Goal: Task Accomplishment & Management: Complete application form

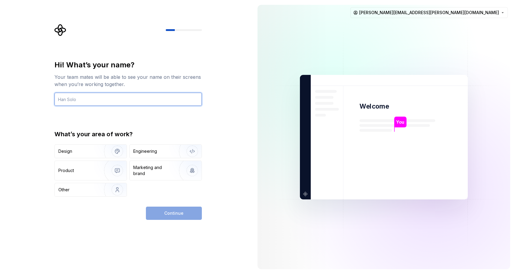
click at [100, 103] on input "text" at bounding box center [127, 99] width 147 height 13
type input "[PERSON_NAME]"
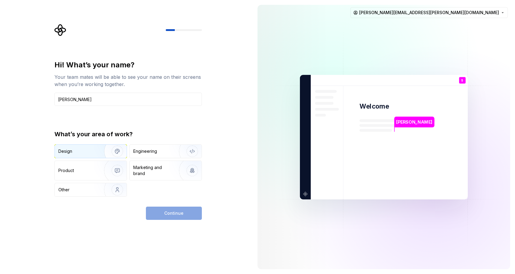
click at [85, 151] on div "Design" at bounding box center [77, 151] width 38 height 6
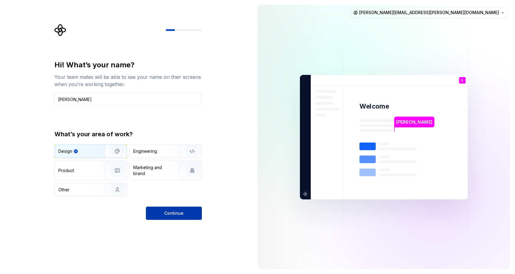
click at [181, 214] on span "Continue" at bounding box center [173, 213] width 19 height 6
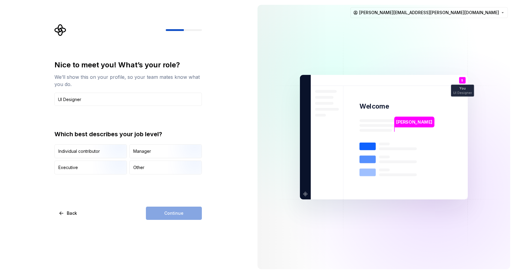
drag, startPoint x: 64, startPoint y: 96, endPoint x: 49, endPoint y: 96, distance: 15.3
click at [49, 96] on div "Nice to meet you! What’s your role? We’ll show this on your profile, so your te…" at bounding box center [126, 137] width 253 height 274
type input "Designer"
click at [151, 171] on div "Other" at bounding box center [166, 167] width 72 height 13
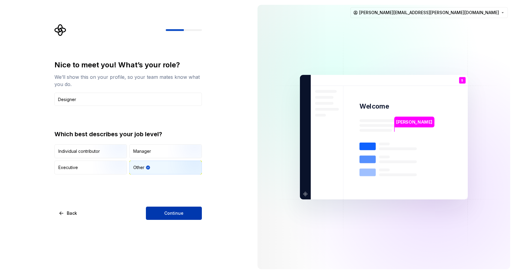
click at [164, 215] on button "Continue" at bounding box center [174, 213] width 56 height 13
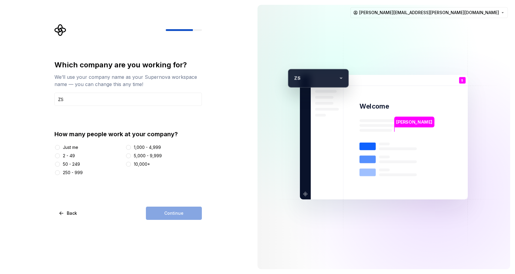
type input "ZS Associates"
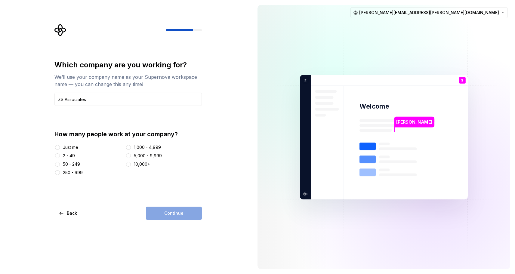
click at [139, 150] on div "1,000 - 4,999" at bounding box center [147, 147] width 27 height 6
click at [131, 150] on button "1,000 - 4,999" at bounding box center [128, 147] width 5 height 5
click at [139, 153] on div "5,000 - 9,999" at bounding box center [148, 156] width 28 height 6
click at [131, 153] on button "5,000 - 9,999" at bounding box center [128, 155] width 5 height 5
click at [172, 216] on button "Continue" at bounding box center [174, 213] width 56 height 13
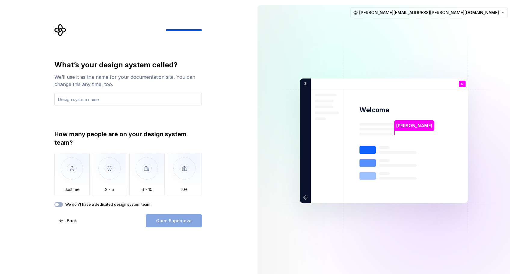
click at [166, 95] on input "text" at bounding box center [127, 99] width 147 height 13
type input "ZDS"
click at [137, 174] on img "button" at bounding box center [146, 173] width 35 height 40
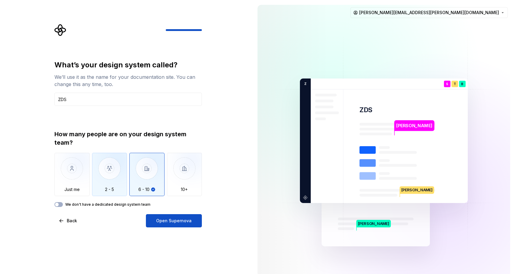
click at [116, 188] on img "button" at bounding box center [109, 173] width 35 height 40
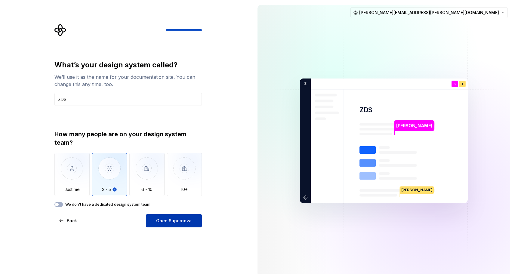
click at [166, 220] on span "Open Supernova" at bounding box center [174, 221] width 36 height 6
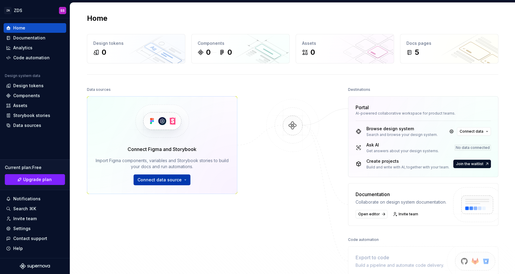
click at [181, 181] on button "Connect data source" at bounding box center [162, 180] width 57 height 11
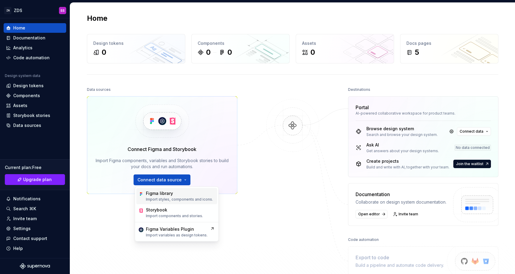
click at [177, 194] on div "Figma library" at bounding box center [179, 193] width 67 height 6
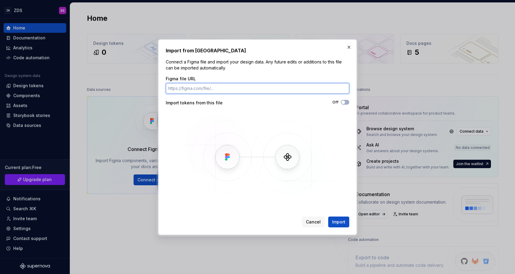
paste input "https://www.figma.com/design/mjlZArrP7B9sz7mX2bnrIB/ZDS-UI-Kit?m=auto"
type input "https://www.figma.com/design/mjlZArrP7B9sz7mX2bnrIB/ZDS-UI-Kit?m=auto"
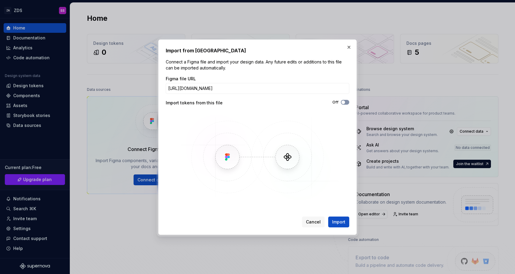
click at [343, 103] on span "button" at bounding box center [343, 102] width 4 height 4
click at [341, 222] on span "Import" at bounding box center [338, 222] width 13 height 6
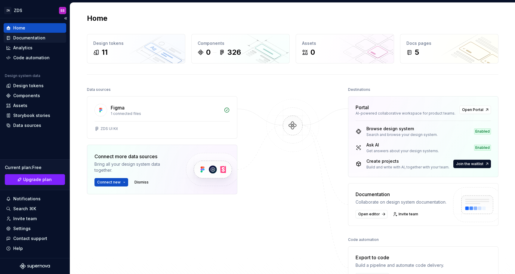
click at [46, 40] on div "Documentation" at bounding box center [35, 38] width 58 height 6
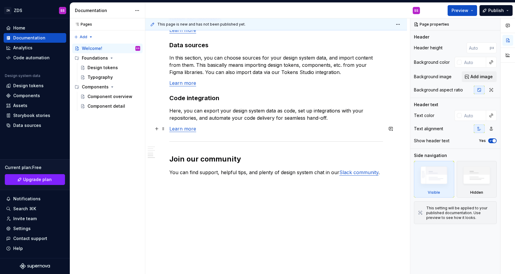
scroll to position [493, 0]
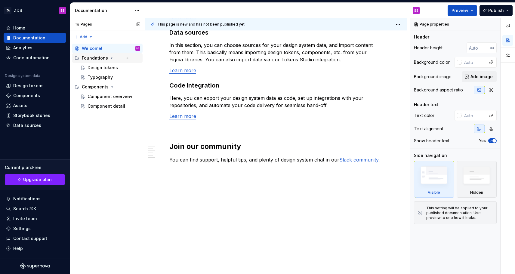
click at [98, 57] on div "Foundations" at bounding box center [95, 58] width 26 height 6
click at [100, 67] on div "Design tokens" at bounding box center [103, 68] width 30 height 6
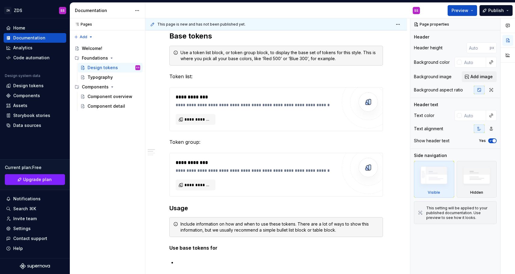
scroll to position [48, 0]
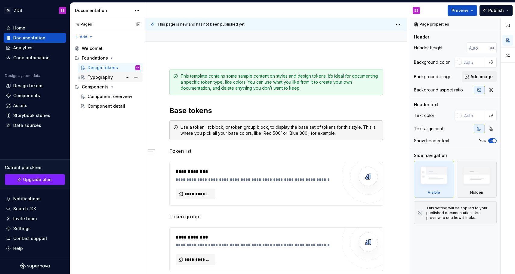
click at [110, 77] on div "Typography" at bounding box center [100, 77] width 25 height 6
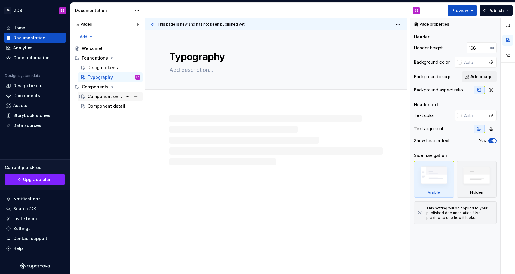
click at [117, 98] on div "Component overview" at bounding box center [105, 97] width 35 height 6
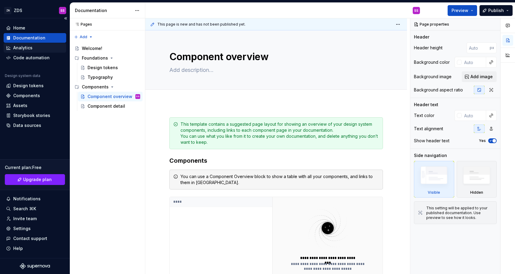
type textarea "*"
click at [28, 49] on div "Analytics" at bounding box center [22, 48] width 19 height 6
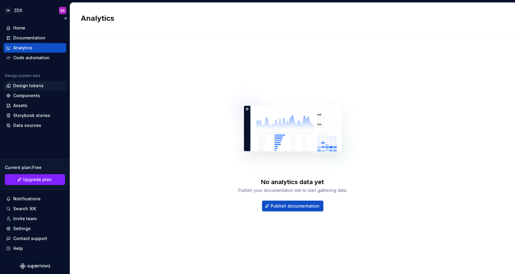
click at [31, 85] on div "Design tokens" at bounding box center [28, 86] width 30 height 6
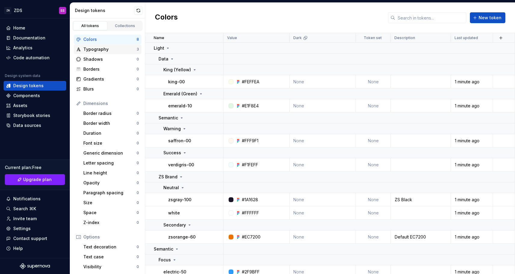
click at [112, 50] on div "Typography" at bounding box center [109, 49] width 53 height 6
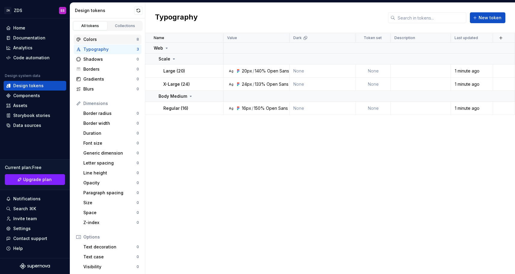
click at [110, 36] on div "Colors" at bounding box center [109, 39] width 53 height 6
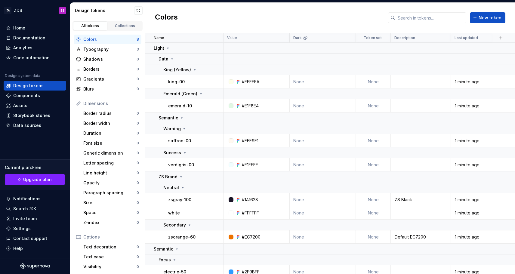
click at [126, 19] on div "All tokens Collections" at bounding box center [107, 24] width 75 height 13
click at [126, 24] on div "Collections" at bounding box center [125, 25] width 30 height 5
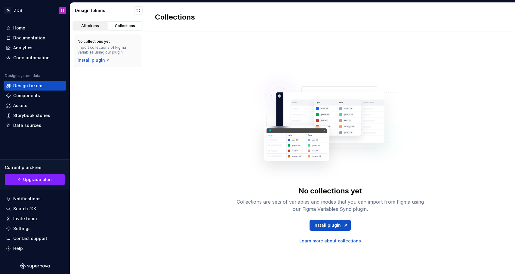
click at [93, 27] on div "All tokens" at bounding box center [90, 25] width 30 height 5
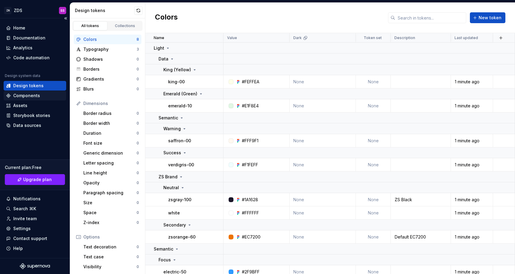
click at [50, 93] on div "Components" at bounding box center [35, 96] width 58 height 6
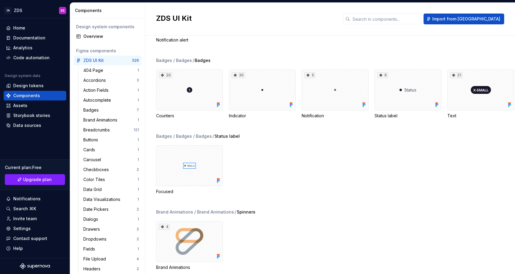
scroll to position [424, 0]
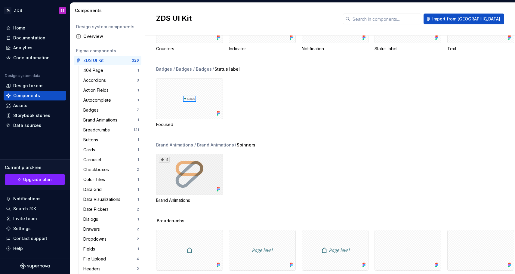
click at [192, 158] on div "4" at bounding box center [189, 174] width 67 height 41
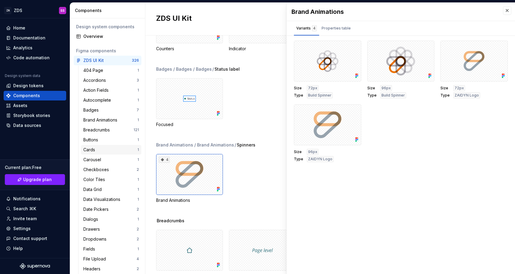
click at [101, 147] on div "Cards" at bounding box center [110, 150] width 54 height 6
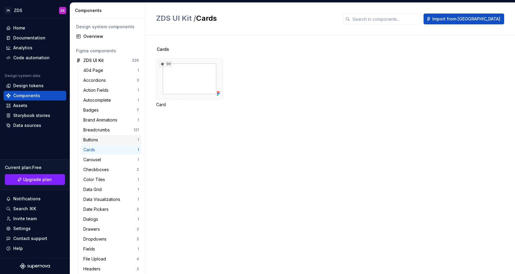
click at [106, 137] on div "Buttons" at bounding box center [110, 140] width 54 height 6
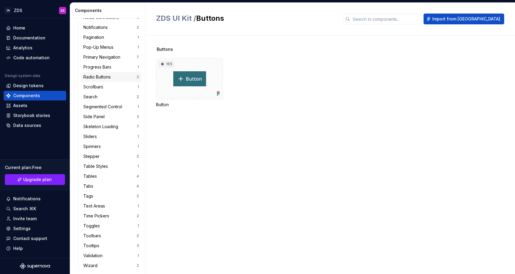
scroll to position [304, 0]
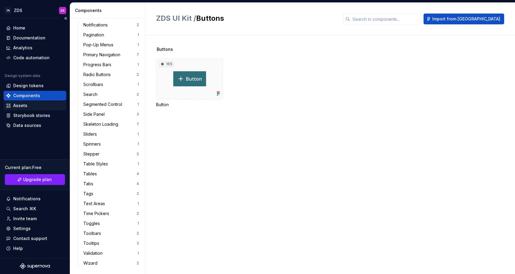
click at [45, 107] on div "Assets" at bounding box center [35, 106] width 58 height 6
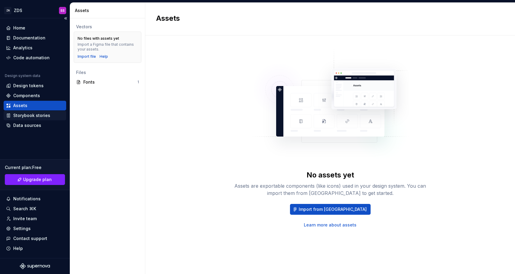
click at [44, 114] on div "Storybook stories" at bounding box center [31, 116] width 37 height 6
